Goal: Task Accomplishment & Management: Manage account settings

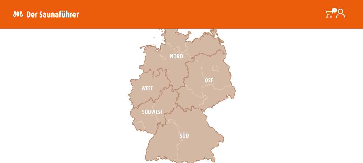
scroll to position [197, 0]
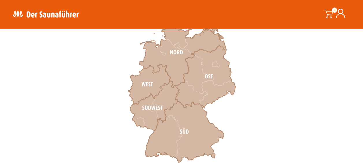
click at [342, 13] on icon at bounding box center [340, 13] width 9 height 9
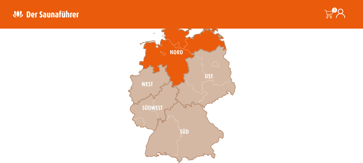
click at [173, 54] on icon at bounding box center [182, 52] width 87 height 70
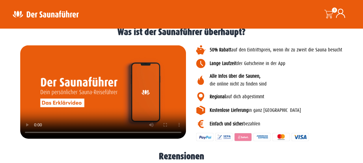
scroll to position [836, 0]
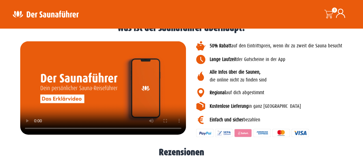
click at [338, 14] on icon at bounding box center [340, 13] width 9 height 9
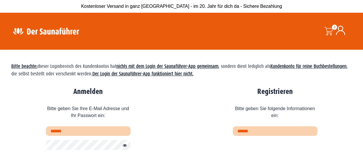
click at [79, 130] on input "text" at bounding box center [88, 131] width 85 height 10
type input "**********"
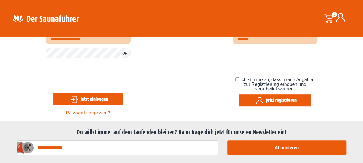
scroll to position [93, 0]
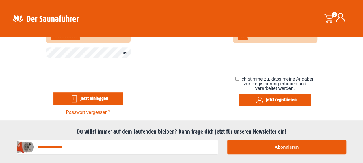
click at [87, 98] on button "Jetzt einloggen" at bounding box center [87, 99] width 69 height 12
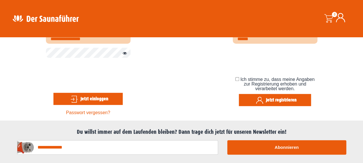
click at [100, 97] on button "Jetzt einloggen" at bounding box center [87, 99] width 69 height 12
